Goal: Task Accomplishment & Management: Manage account settings

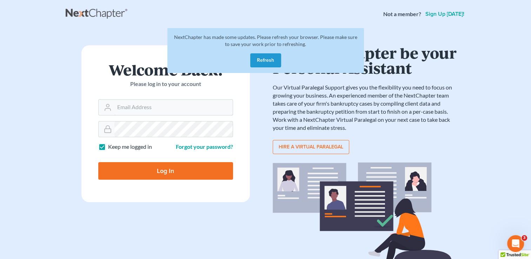
type input "[PERSON_NAME][EMAIL_ADDRESS][DOMAIN_NAME]"
click at [150, 173] on input "Log In" at bounding box center [165, 171] width 135 height 18
type input "Thinking..."
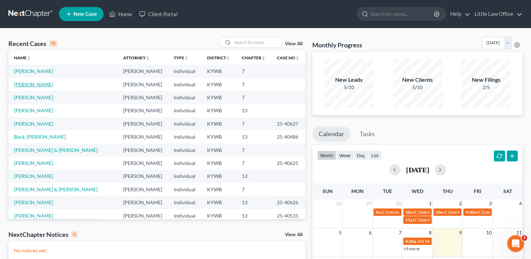
click at [41, 82] on link "O'Bryan, Taryne" at bounding box center [33, 84] width 39 height 6
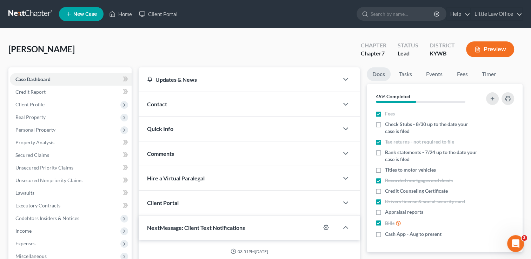
scroll to position [1019, 0]
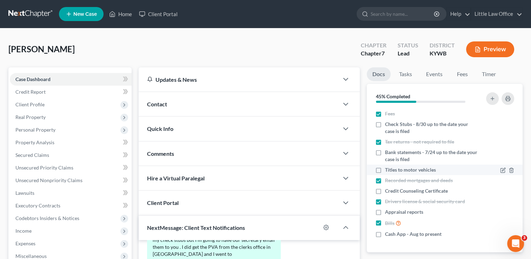
click at [385, 169] on label "Titles to motor vehicles" at bounding box center [410, 169] width 51 height 7
click at [388, 169] on input "Titles to motor vehicles" at bounding box center [390, 168] width 5 height 5
checkbox input "true"
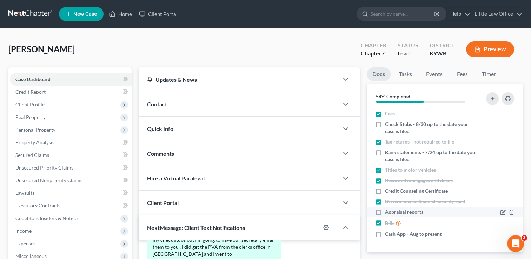
click at [385, 213] on label "Appraisal reports" at bounding box center [404, 211] width 38 height 7
click at [388, 213] on input "Appraisal reports" at bounding box center [390, 210] width 5 height 5
checkbox input "true"
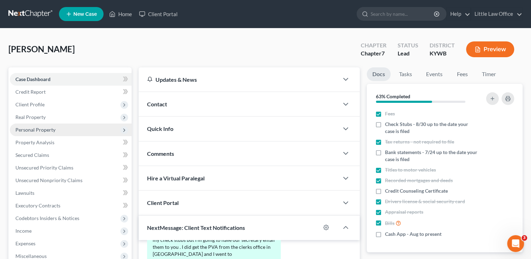
click at [57, 131] on span "Personal Property" at bounding box center [71, 129] width 122 height 13
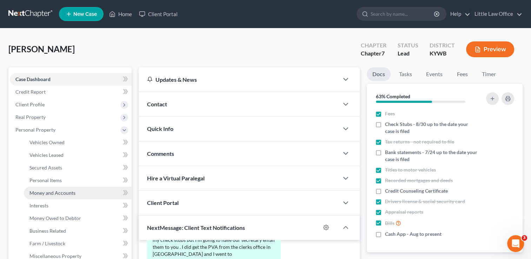
click at [62, 192] on span "Money and Accounts" at bounding box center [52, 193] width 46 height 6
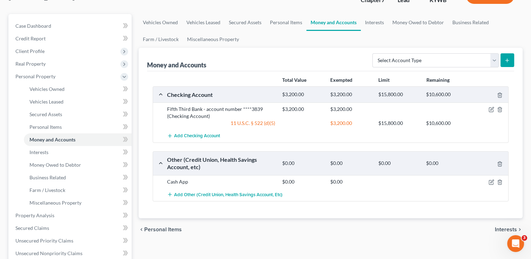
scroll to position [55, 0]
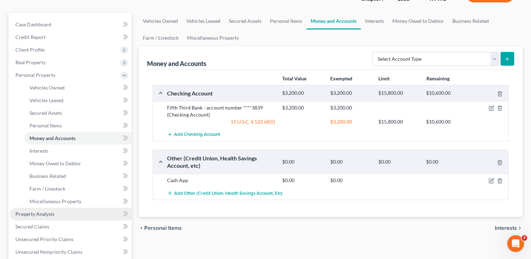
click at [54, 209] on link "Property Analysis" at bounding box center [71, 214] width 122 height 13
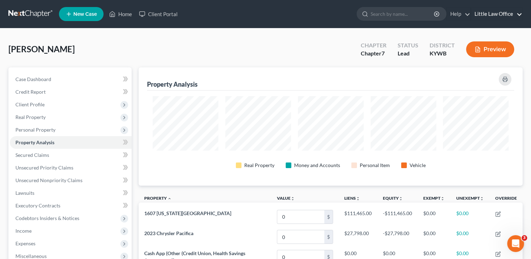
click at [497, 14] on link "Little Law Office" at bounding box center [496, 14] width 51 height 13
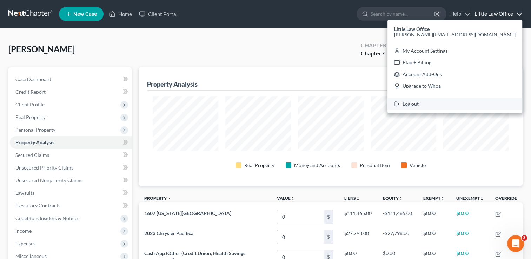
click at [482, 102] on link "Log out" at bounding box center [454, 104] width 135 height 12
